Goal: Information Seeking & Learning: Find specific fact

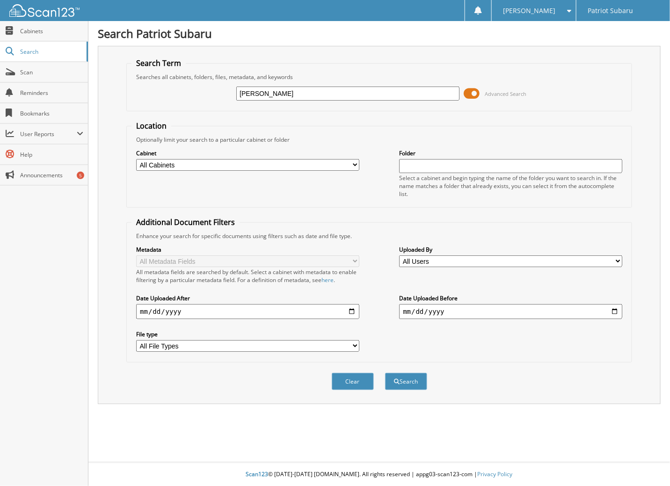
type input "[PERSON_NAME]"
click at [385, 373] on button "Search" at bounding box center [406, 381] width 42 height 17
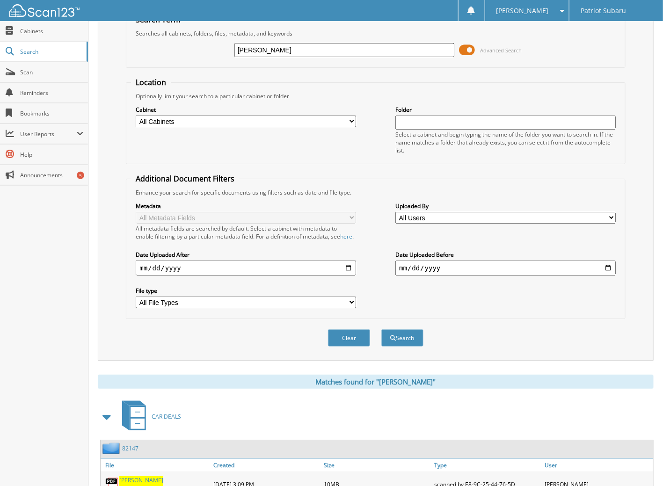
scroll to position [187, 0]
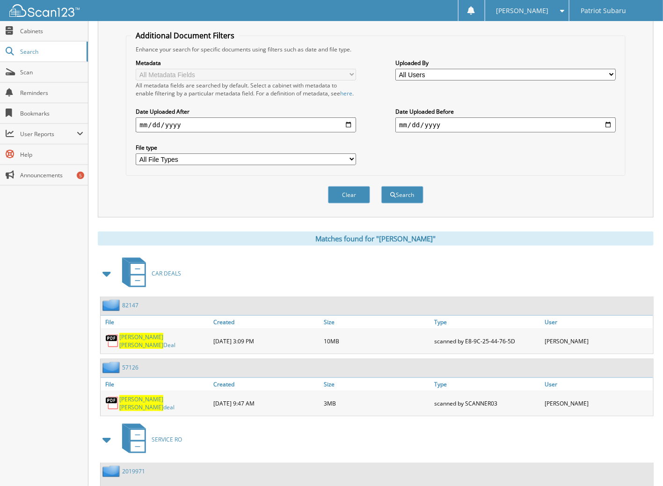
click at [159, 341] on span "[PERSON_NAME]" at bounding box center [141, 345] width 44 height 8
click at [512, 176] on div "Clear Search" at bounding box center [375, 195] width 499 height 38
